Goal: Information Seeking & Learning: Understand process/instructions

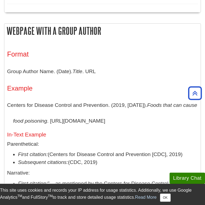
scroll to position [569, 0]
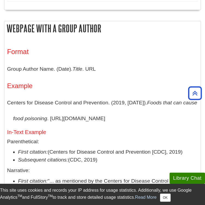
click at [9, 116] on p "Centers for Disease Control and Prevention. (2019, [DATE]). Foods that can caus…" at bounding box center [102, 110] width 190 height 31
drag, startPoint x: 8, startPoint y: 113, endPoint x: 198, endPoint y: 129, distance: 191.1
click at [198, 129] on div "Format Group Author Name. (Date). Title . URL Example Centers for Disease Contr…" at bounding box center [102, 127] width 196 height 175
copy p "Centers for Disease Control and Prevention. (2019, [DATE]). Foods that can caus…"
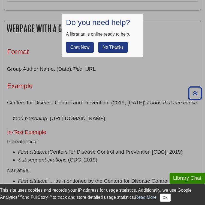
click at [105, 135] on div at bounding box center [102, 102] width 205 height 205
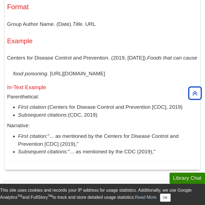
scroll to position [621, 0]
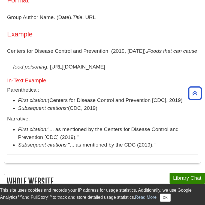
drag, startPoint x: 49, startPoint y: 113, endPoint x: 189, endPoint y: 114, distance: 140.3
click at [189, 104] on li "First citation: (Centers for Disease Control and Prevention [CDC], 2019)" at bounding box center [107, 101] width 179 height 8
copy li "(Centers for Disease Control and Prevention [CDC], 2019)"
click at [103, 125] on div "Format Group Author Name. (Date). Title . URL Example Centers for Disease Contr…" at bounding box center [102, 75] width 190 height 159
drag, startPoint x: 70, startPoint y: 119, endPoint x: 102, endPoint y: 119, distance: 32.6
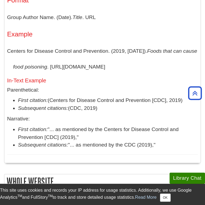
click at [102, 112] on li "Subsequent citations: (CDC, 2019)" at bounding box center [107, 108] width 179 height 8
copy li "(CDC, 2019)"
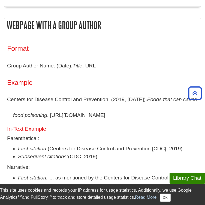
scroll to position [579, 0]
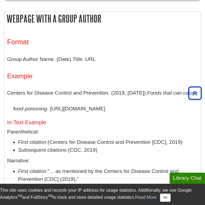
drag, startPoint x: 49, startPoint y: 152, endPoint x: 184, endPoint y: 151, distance: 134.9
click at [184, 146] on li "First citation: (Centers for Disease Control and Prevention [CDC], 2019)" at bounding box center [107, 142] width 179 height 8
copy li "(Centers for Disease Control and Prevention [CDC], 2019)"
